Goal: Information Seeking & Learning: Learn about a topic

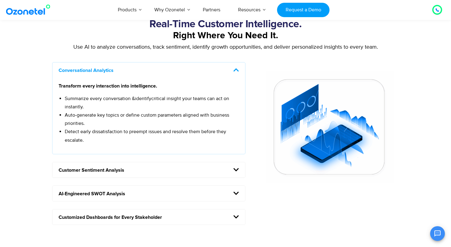
scroll to position [507, 0]
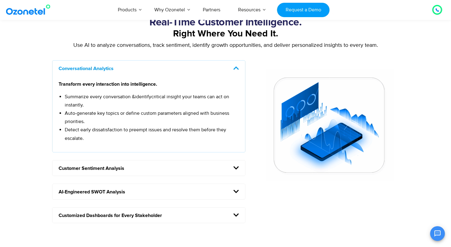
click at [127, 184] on h5 "AI-Engineered SWOT Analysis" at bounding box center [148, 191] width 193 height 15
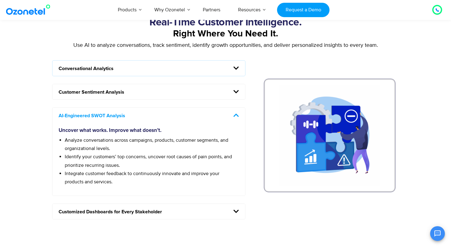
scroll to position [521, 0]
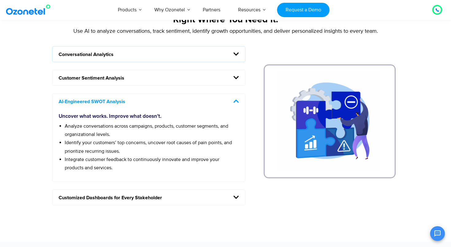
click at [116, 70] on h5 "Customer Sentiment Analysis" at bounding box center [148, 77] width 193 height 15
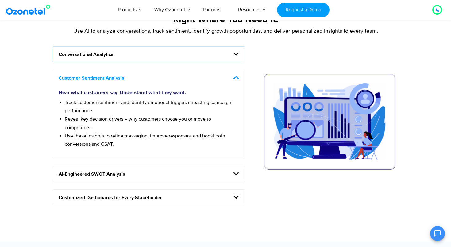
click at [123, 47] on h5 "Conversational Analytics" at bounding box center [148, 54] width 193 height 15
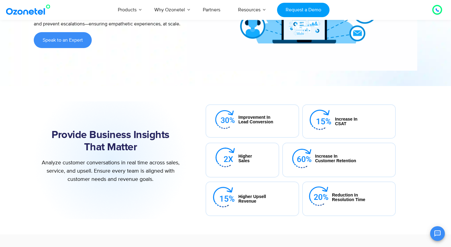
scroll to position [0, 0]
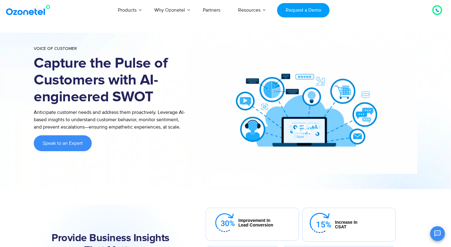
click at [101, 149] on div "Voice of Customer Capture the Pulse of Customers with AI-engineered SWOT Antici…" at bounding box center [110, 109] width 153 height 129
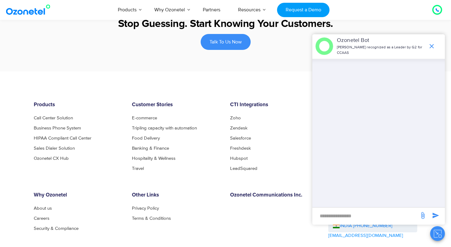
scroll to position [908, 0]
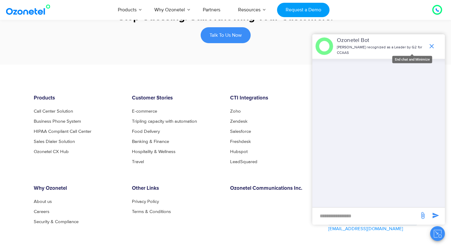
click at [435, 45] on icon "end chat or minimize" at bounding box center [431, 46] width 7 height 7
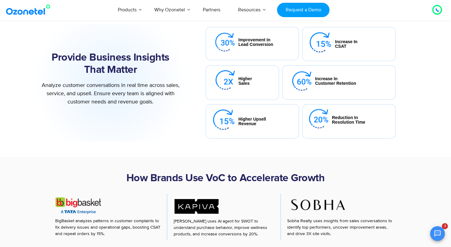
scroll to position [181, 0]
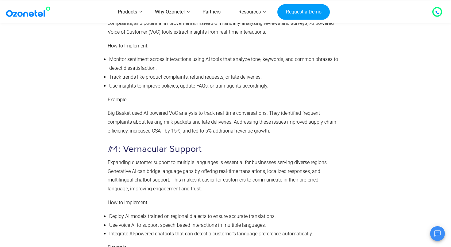
scroll to position [1642, 0]
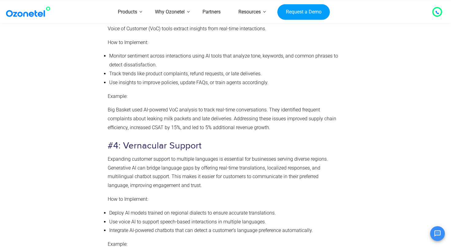
drag, startPoint x: 108, startPoint y: 158, endPoint x: 296, endPoint y: 208, distance: 194.6
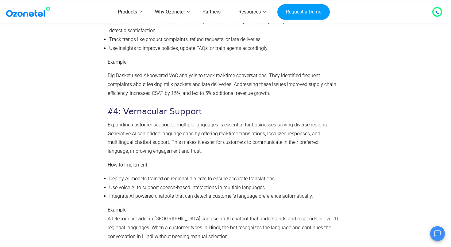
scroll to position [1676, 0]
drag, startPoint x: 184, startPoint y: 138, endPoint x: 106, endPoint y: 125, distance: 79.2
copy p "A SWOT (Strengths, Weaknesses, Opportunities, and Threats) analysis helps you u…"
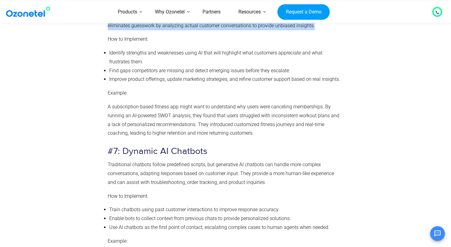
scroll to position [2199, 0]
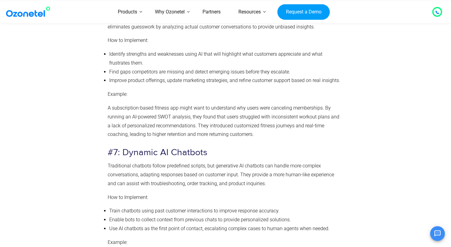
drag, startPoint x: 120, startPoint y: 42, endPoint x: 212, endPoint y: 43, distance: 91.4
copy h3 "Knowledge Base Generation"
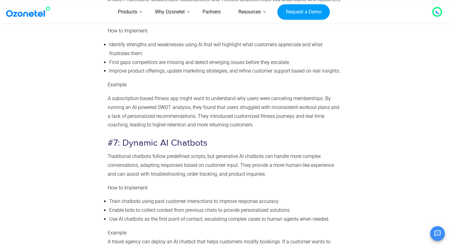
scroll to position [2209, 0]
drag, startPoint x: 108, startPoint y: 44, endPoint x: 300, endPoint y: 116, distance: 205.5
copy div "AI can analyze past support interactions and generate comprehensive help articl…"
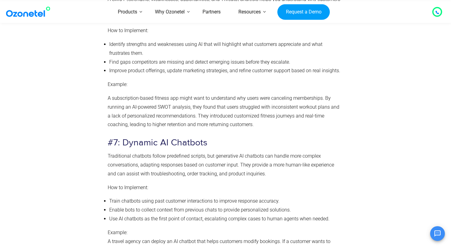
drag, startPoint x: 215, startPoint y: 34, endPoint x: 121, endPoint y: 33, distance: 94.1
copy h3 "Knowledge Base Generation"
drag, startPoint x: 108, startPoint y: 45, endPoint x: 231, endPoint y: 51, distance: 122.8
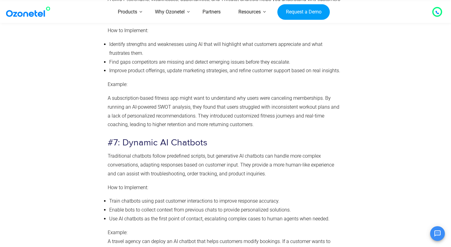
copy p "AI can analyze past support interactions and generate comprehensive help articl…"
